Goal: Navigation & Orientation: Find specific page/section

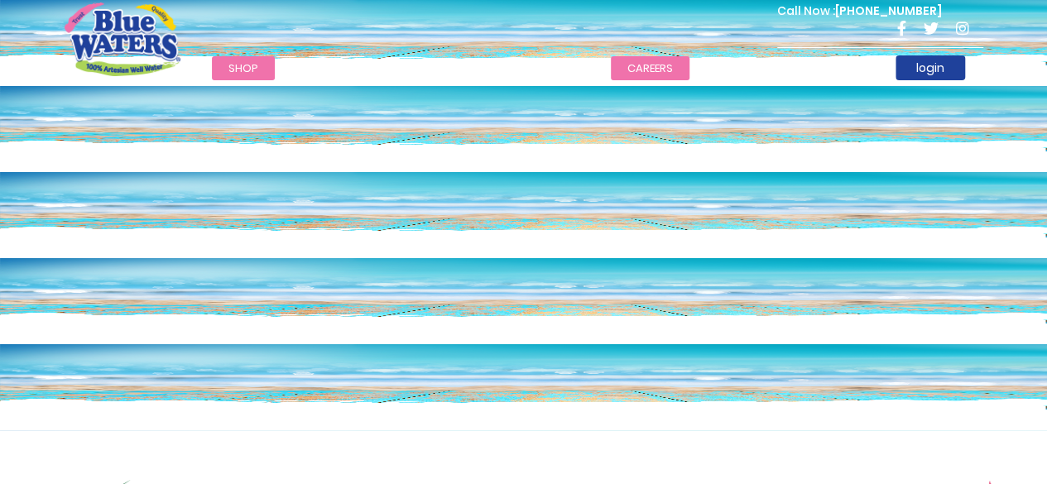
click at [637, 70] on link "careers" at bounding box center [650, 68] width 79 height 24
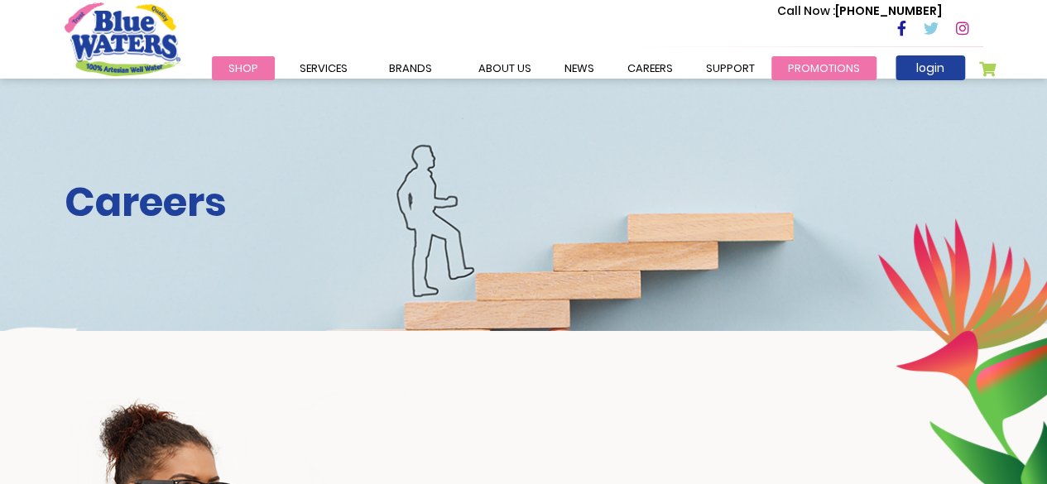
click at [812, 69] on link "Promotions" at bounding box center [824, 68] width 105 height 24
